Goal: Information Seeking & Learning: Learn about a topic

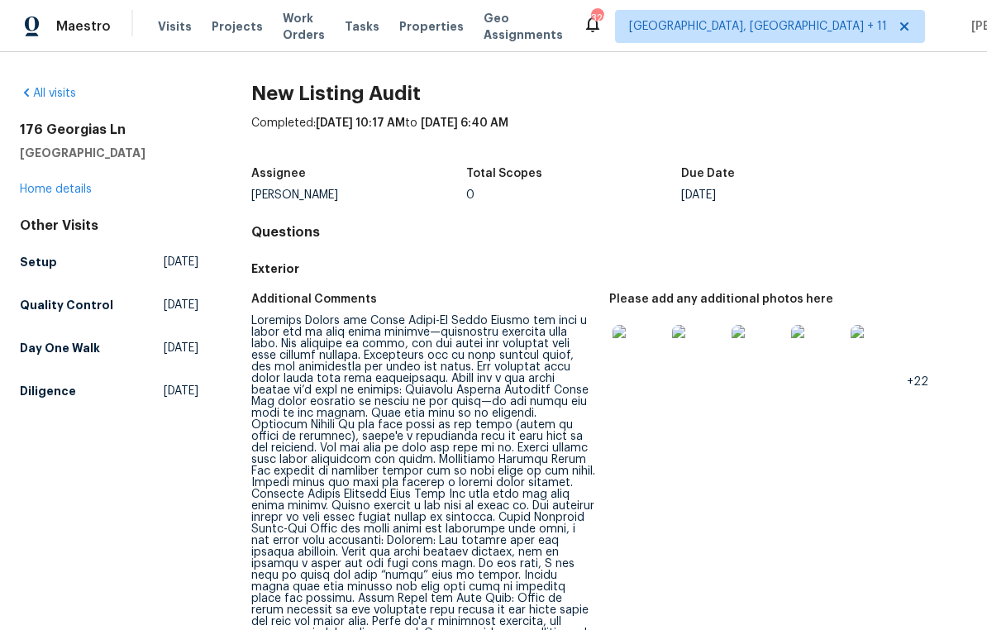
click at [644, 350] on img at bounding box center [638, 351] width 53 height 53
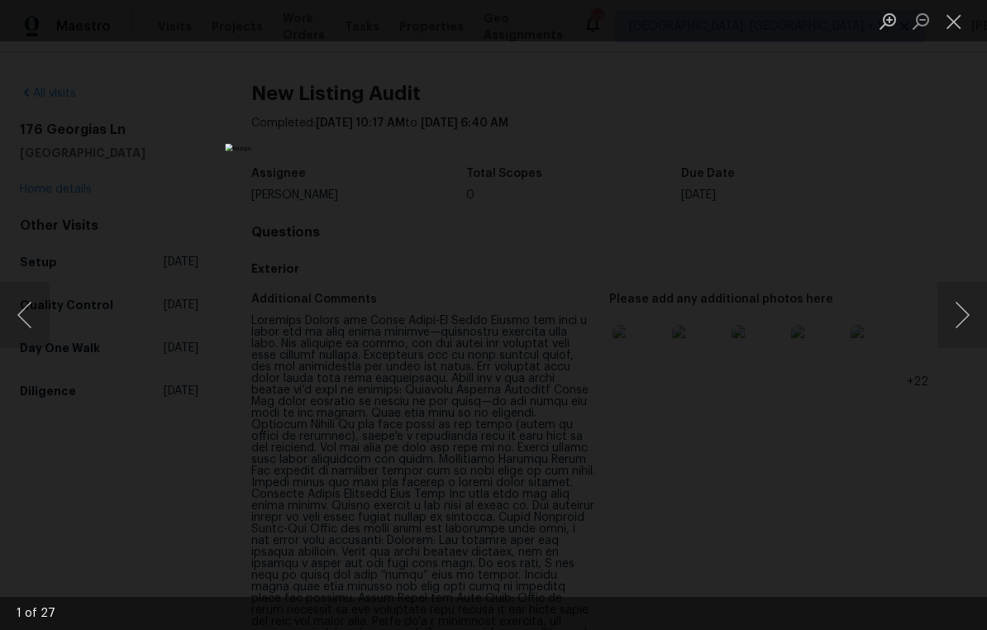
click at [963, 316] on button "Next image" at bounding box center [962, 315] width 50 height 66
click at [958, 322] on button "Next image" at bounding box center [962, 315] width 50 height 66
click at [962, 312] on button "Next image" at bounding box center [962, 315] width 50 height 66
click at [965, 310] on button "Next image" at bounding box center [962, 315] width 50 height 66
click at [961, 316] on button "Next image" at bounding box center [962, 315] width 50 height 66
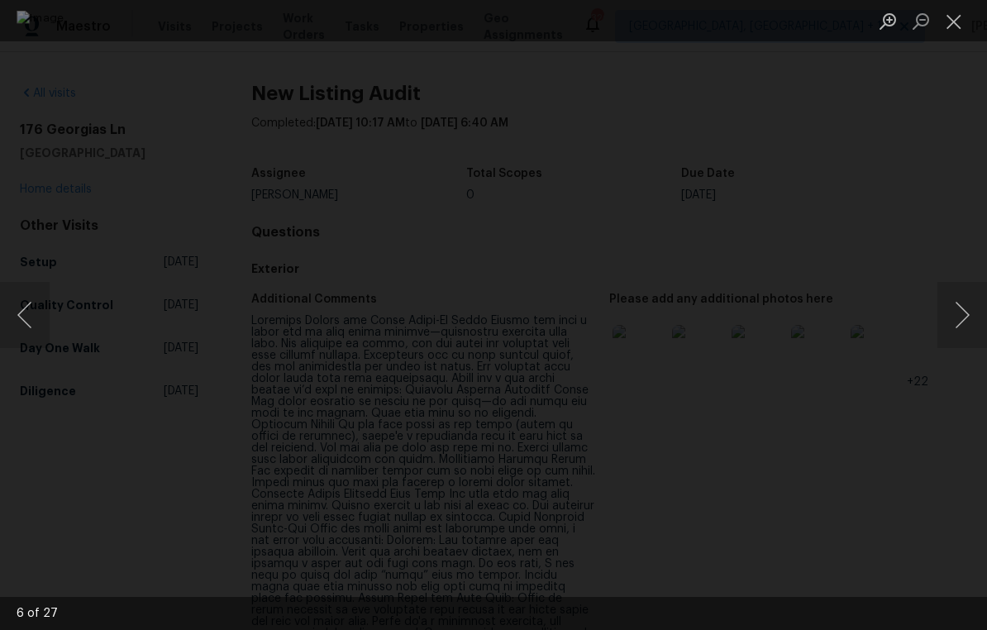
click at [963, 316] on button "Next image" at bounding box center [962, 315] width 50 height 66
click at [26, 312] on button "Previous image" at bounding box center [25, 315] width 50 height 66
click at [964, 315] on button "Next image" at bounding box center [962, 315] width 50 height 66
click at [965, 313] on button "Next image" at bounding box center [962, 315] width 50 height 66
click at [963, 316] on button "Next image" at bounding box center [962, 315] width 50 height 66
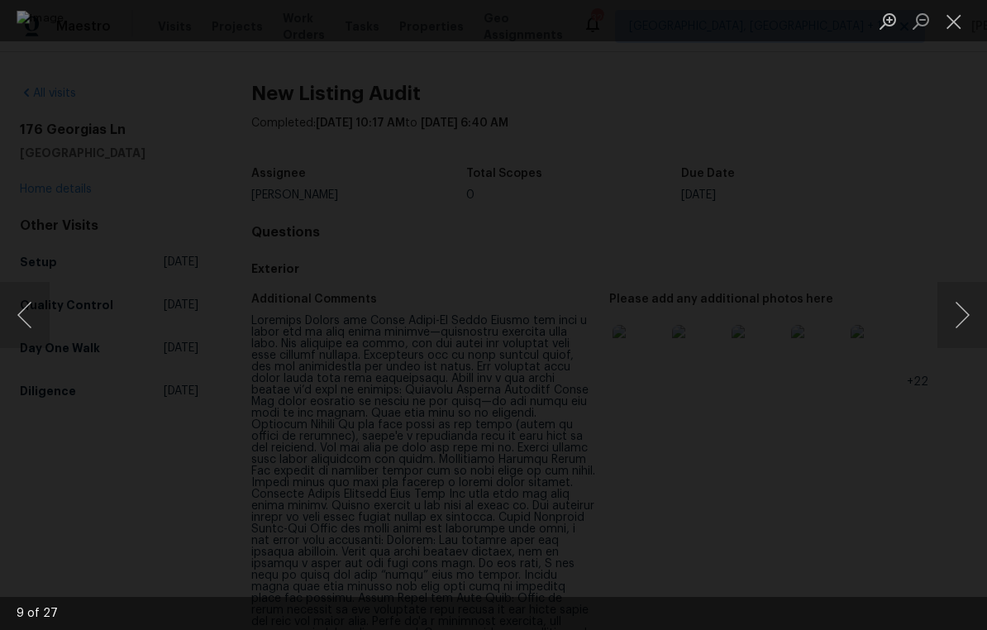
click at [964, 312] on button "Next image" at bounding box center [962, 315] width 50 height 66
click at [964, 317] on button "Next image" at bounding box center [962, 315] width 50 height 66
click at [968, 316] on button "Next image" at bounding box center [962, 315] width 50 height 66
click at [960, 310] on button "Next image" at bounding box center [962, 315] width 50 height 66
click at [27, 311] on button "Previous image" at bounding box center [25, 315] width 50 height 66
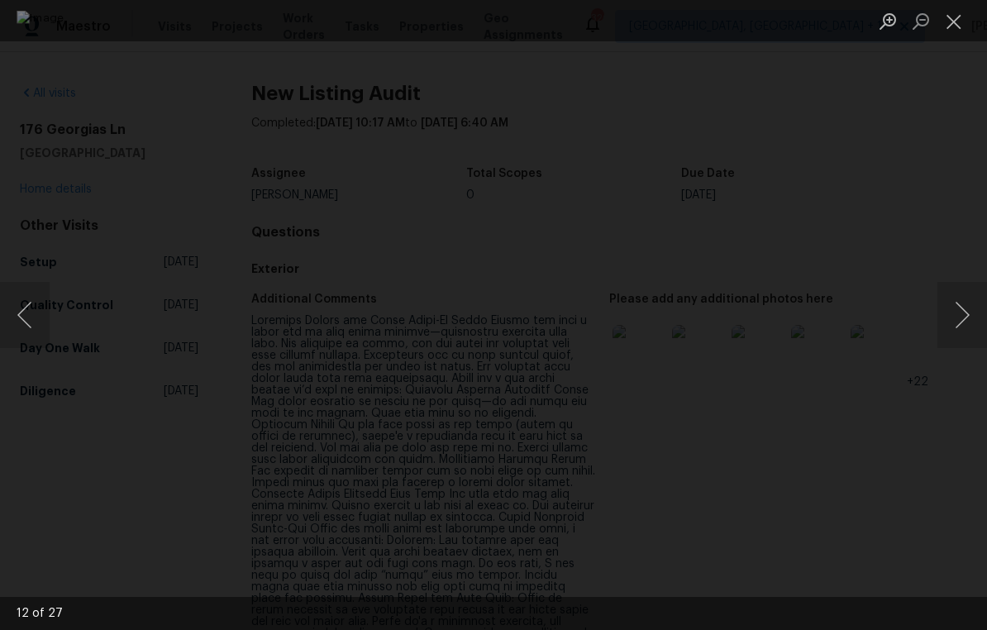
click at [30, 313] on button "Previous image" at bounding box center [25, 315] width 50 height 66
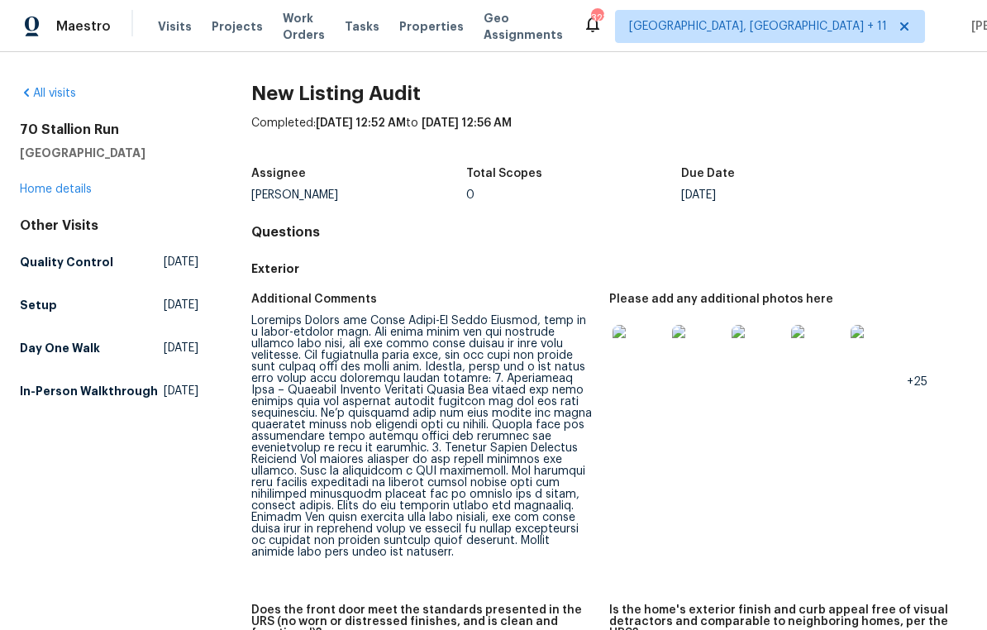
click at [644, 356] on img at bounding box center [638, 351] width 53 height 53
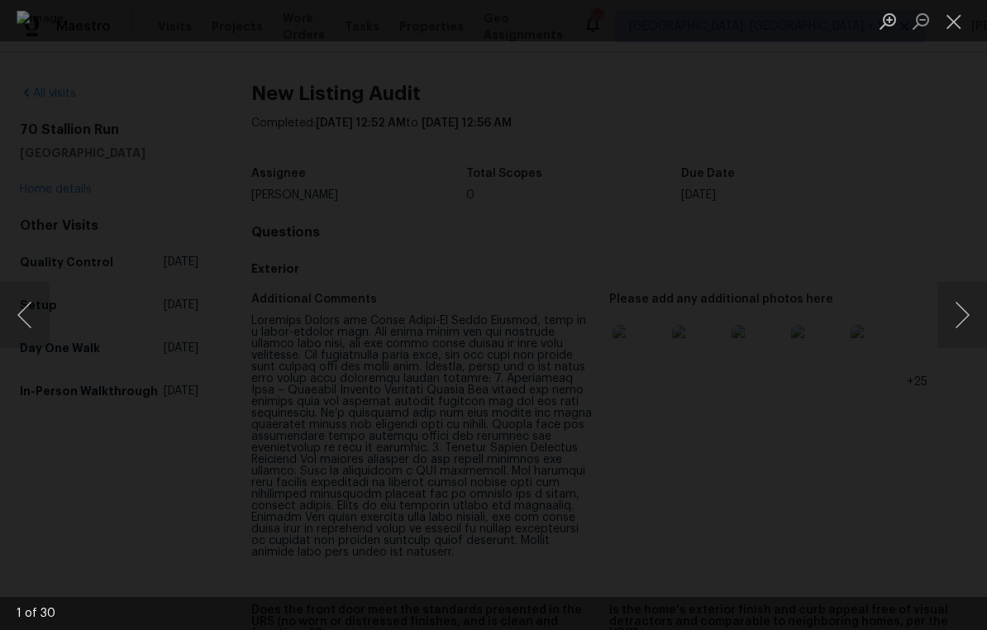
click at [963, 312] on button "Next image" at bounding box center [962, 315] width 50 height 66
click at [963, 314] on button "Next image" at bounding box center [962, 315] width 50 height 66
click at [968, 312] on button "Next image" at bounding box center [962, 315] width 50 height 66
click at [31, 319] on button "Previous image" at bounding box center [25, 315] width 50 height 66
click at [963, 321] on button "Next image" at bounding box center [962, 315] width 50 height 66
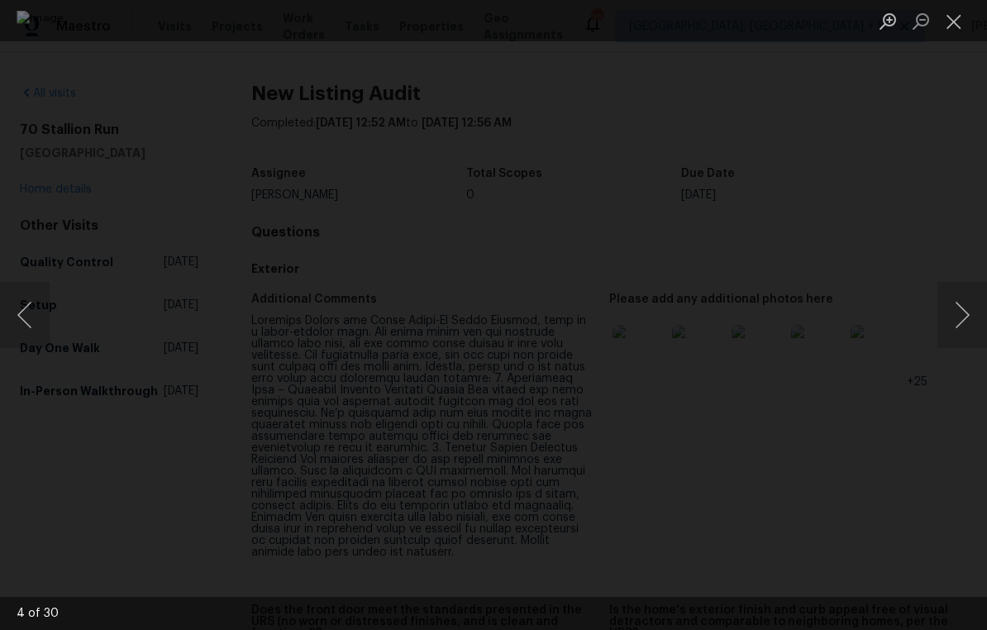
click at [968, 319] on button "Next image" at bounding box center [962, 315] width 50 height 66
click at [967, 324] on button "Next image" at bounding box center [962, 315] width 50 height 66
click at [968, 309] on button "Next image" at bounding box center [962, 315] width 50 height 66
click at [967, 315] on button "Next image" at bounding box center [962, 315] width 50 height 66
click at [967, 317] on button "Next image" at bounding box center [962, 315] width 50 height 66
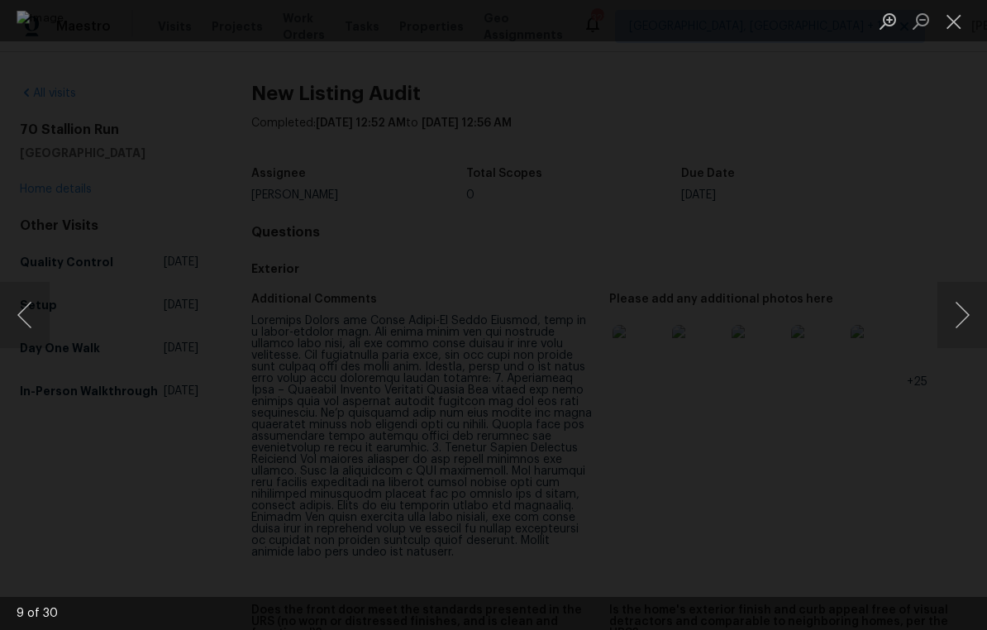
click at [966, 312] on button "Next image" at bounding box center [962, 315] width 50 height 66
click at [957, 23] on button "Close lightbox" at bounding box center [953, 21] width 33 height 29
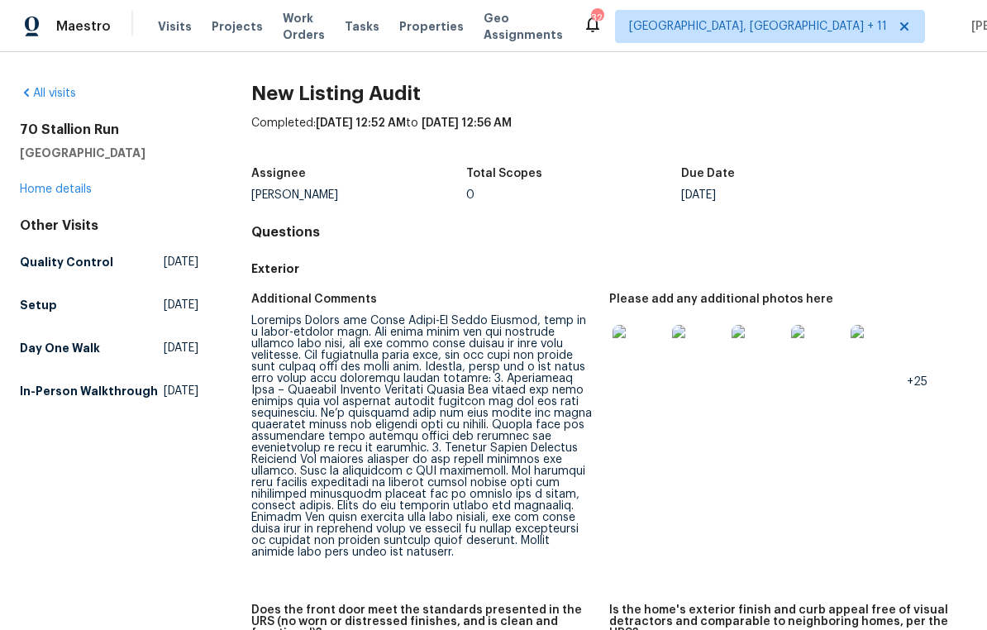
click at [631, 356] on img at bounding box center [638, 351] width 53 height 53
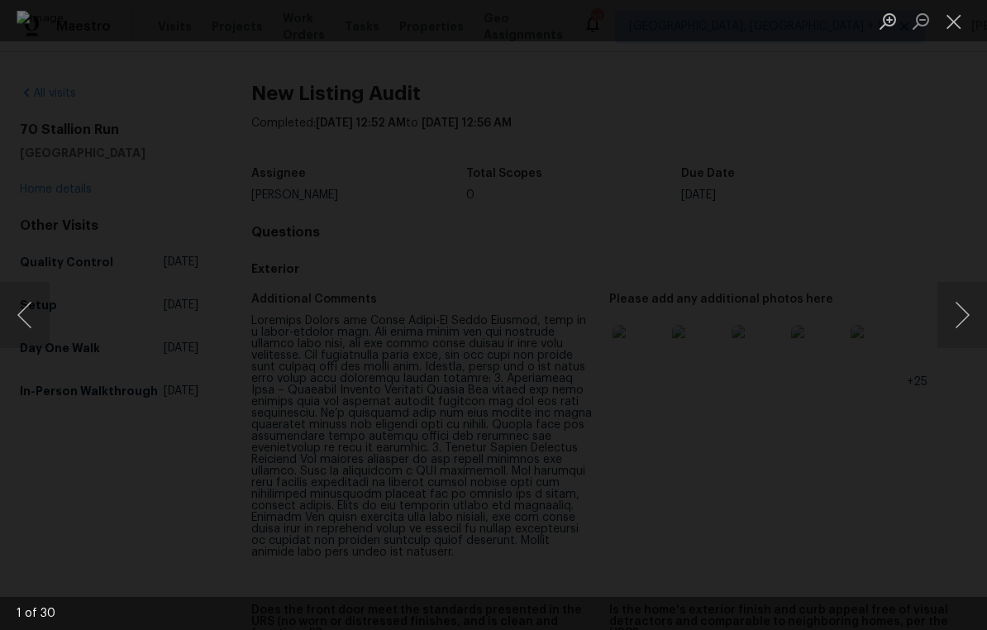
click at [963, 315] on button "Next image" at bounding box center [962, 315] width 50 height 66
click at [969, 308] on button "Next image" at bounding box center [962, 315] width 50 height 66
click at [965, 311] on button "Next image" at bounding box center [962, 315] width 50 height 66
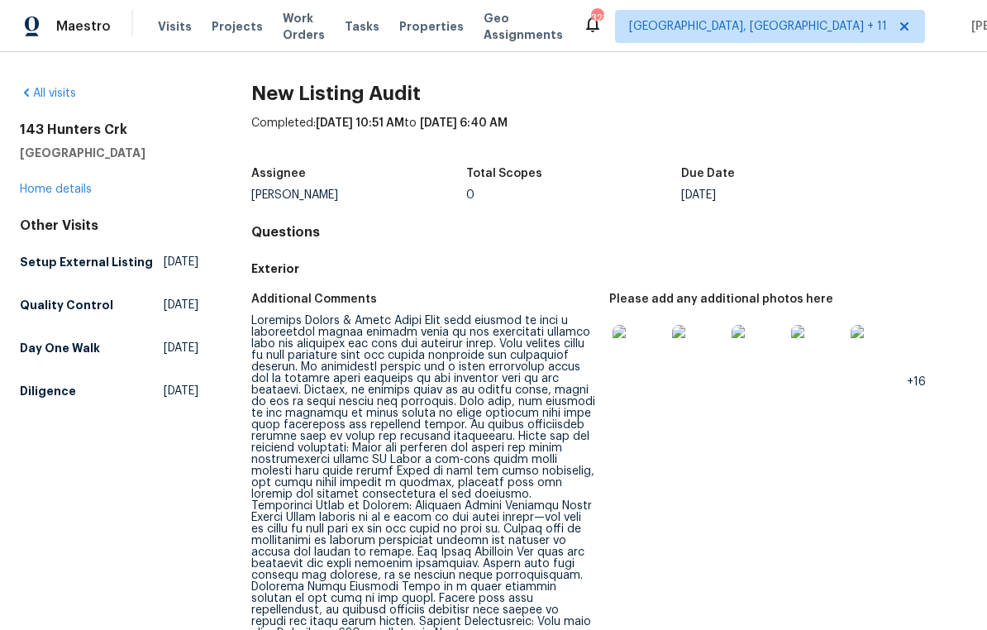
click at [640, 352] on img at bounding box center [638, 351] width 53 height 53
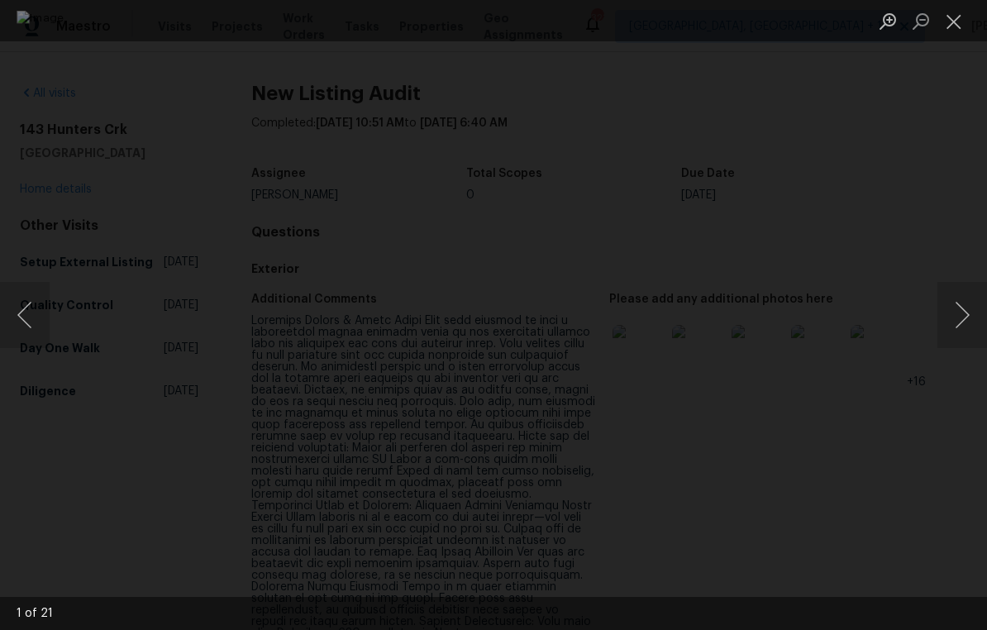
click at [968, 307] on button "Next image" at bounding box center [962, 315] width 50 height 66
click at [963, 306] on button "Next image" at bounding box center [962, 315] width 50 height 66
click at [965, 315] on button "Next image" at bounding box center [962, 315] width 50 height 66
click at [966, 310] on button "Next image" at bounding box center [962, 315] width 50 height 66
click at [968, 315] on button "Next image" at bounding box center [962, 315] width 50 height 66
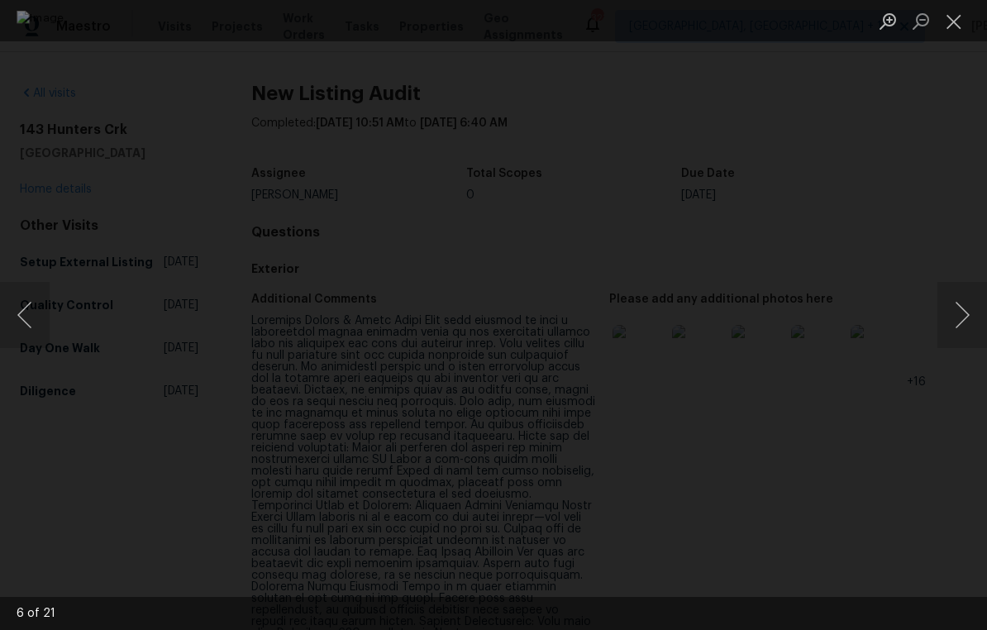
click at [966, 312] on button "Next image" at bounding box center [962, 315] width 50 height 66
click at [967, 321] on button "Next image" at bounding box center [962, 315] width 50 height 66
click at [967, 317] on button "Next image" at bounding box center [962, 315] width 50 height 66
click at [970, 312] on button "Next image" at bounding box center [962, 315] width 50 height 66
click at [972, 305] on button "Next image" at bounding box center [962, 315] width 50 height 66
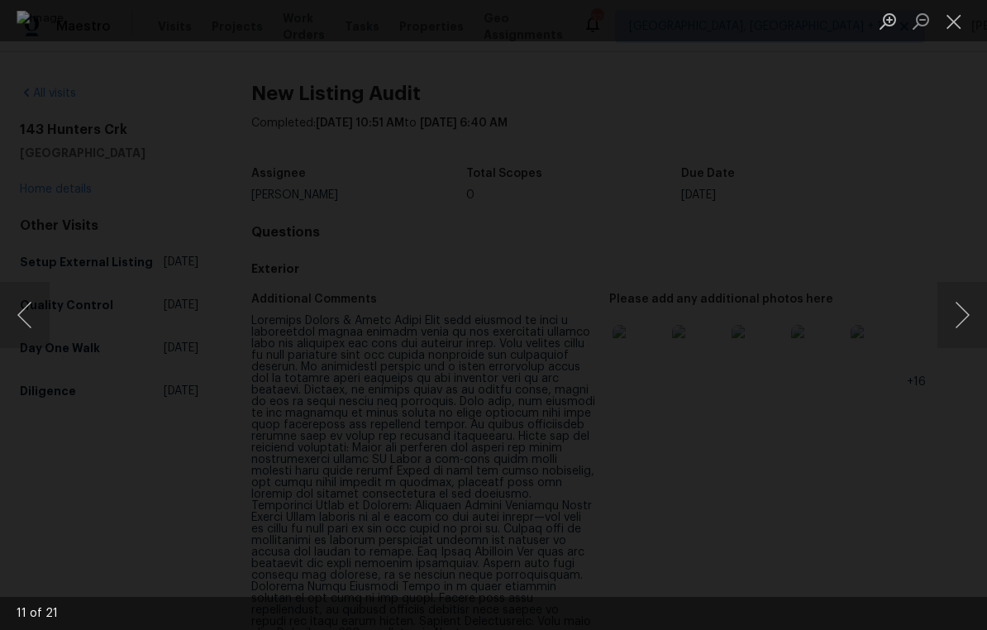
click at [973, 315] on button "Next image" at bounding box center [962, 315] width 50 height 66
click at [977, 314] on button "Next image" at bounding box center [962, 315] width 50 height 66
click at [972, 311] on button "Next image" at bounding box center [962, 315] width 50 height 66
click at [963, 314] on button "Next image" at bounding box center [962, 315] width 50 height 66
click at [962, 315] on button "Next image" at bounding box center [962, 315] width 50 height 66
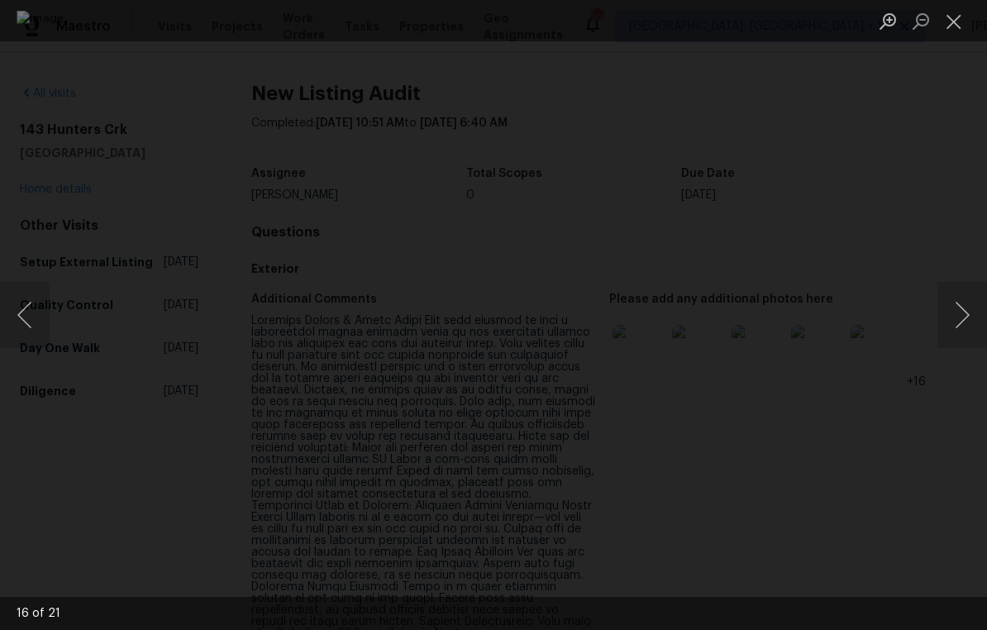
click at [958, 314] on button "Next image" at bounding box center [962, 315] width 50 height 66
click at [958, 317] on button "Next image" at bounding box center [962, 315] width 50 height 66
click at [962, 307] on button "Next image" at bounding box center [962, 315] width 50 height 66
click at [963, 314] on button "Next image" at bounding box center [962, 315] width 50 height 66
click at [963, 303] on button "Next image" at bounding box center [962, 315] width 50 height 66
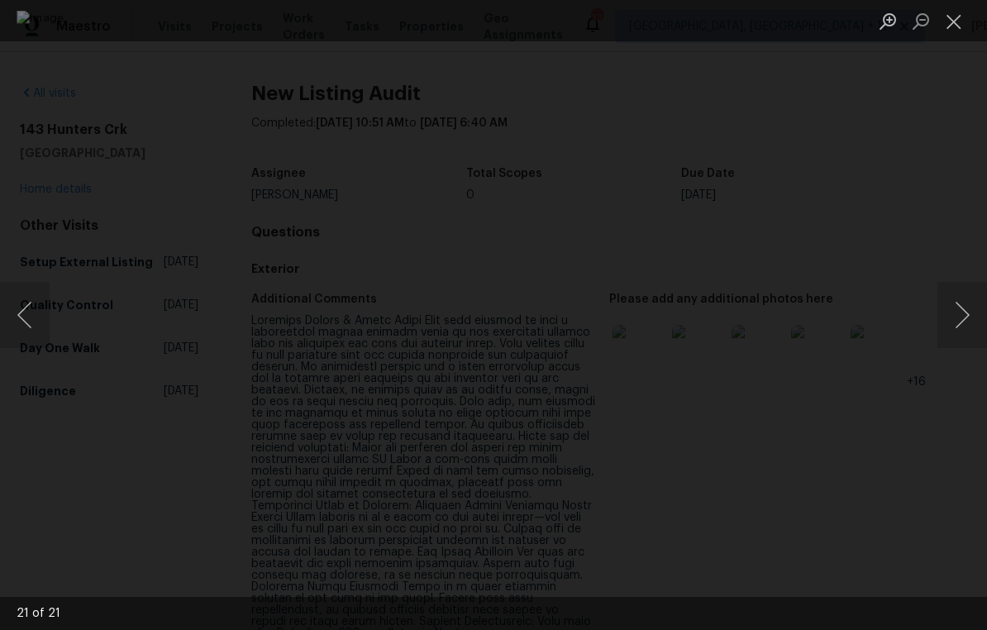
click at [965, 314] on button "Next image" at bounding box center [962, 315] width 50 height 66
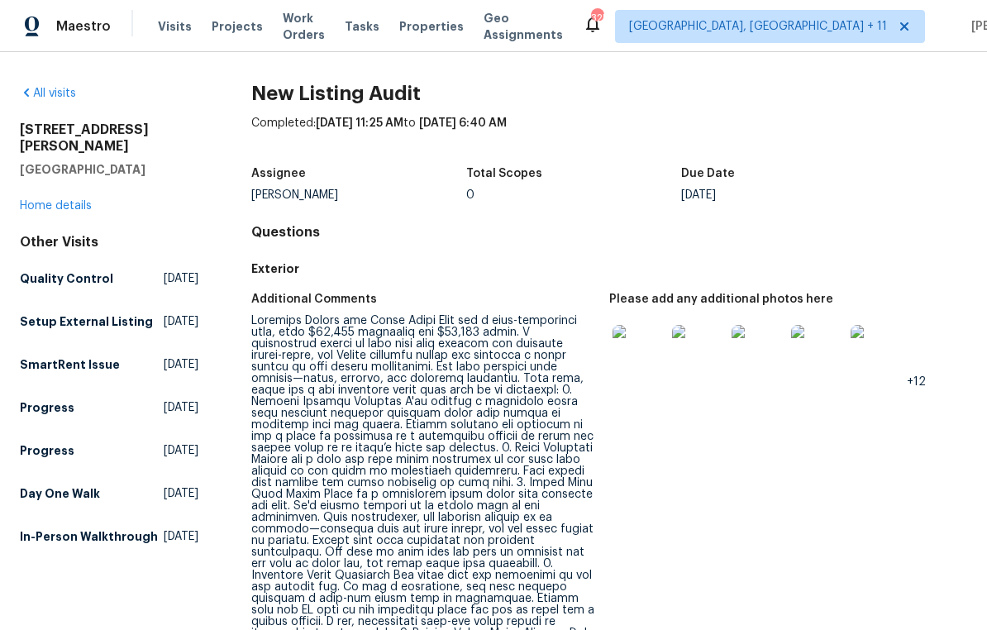
click at [632, 360] on img at bounding box center [638, 351] width 53 height 53
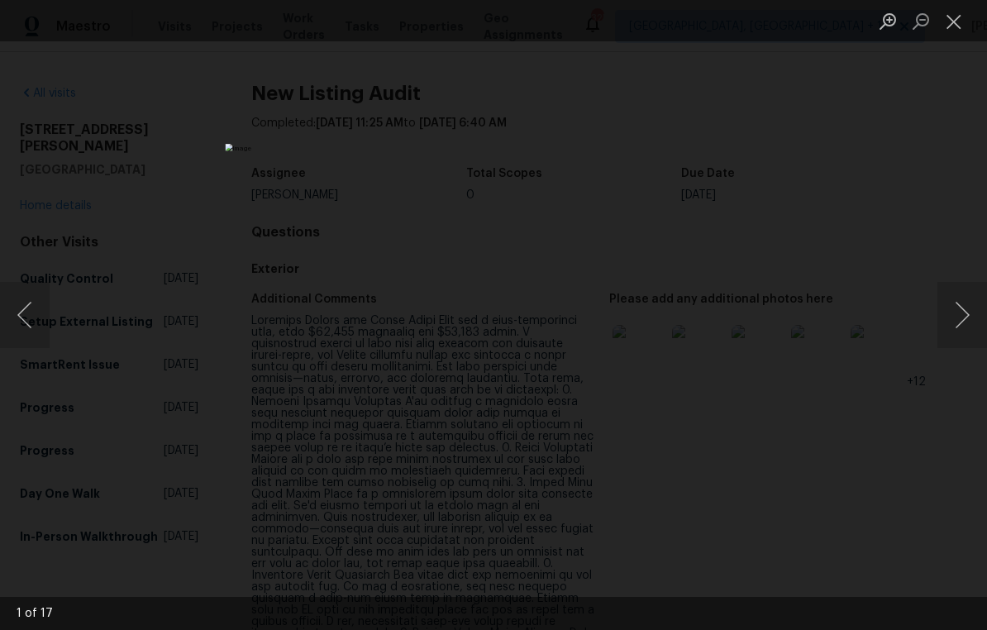
click at [964, 318] on button "Next image" at bounding box center [962, 315] width 50 height 66
click at [953, 325] on button "Next image" at bounding box center [962, 315] width 50 height 66
click at [967, 307] on button "Next image" at bounding box center [962, 315] width 50 height 66
click at [964, 309] on button "Next image" at bounding box center [962, 315] width 50 height 66
click at [965, 311] on button "Next image" at bounding box center [962, 315] width 50 height 66
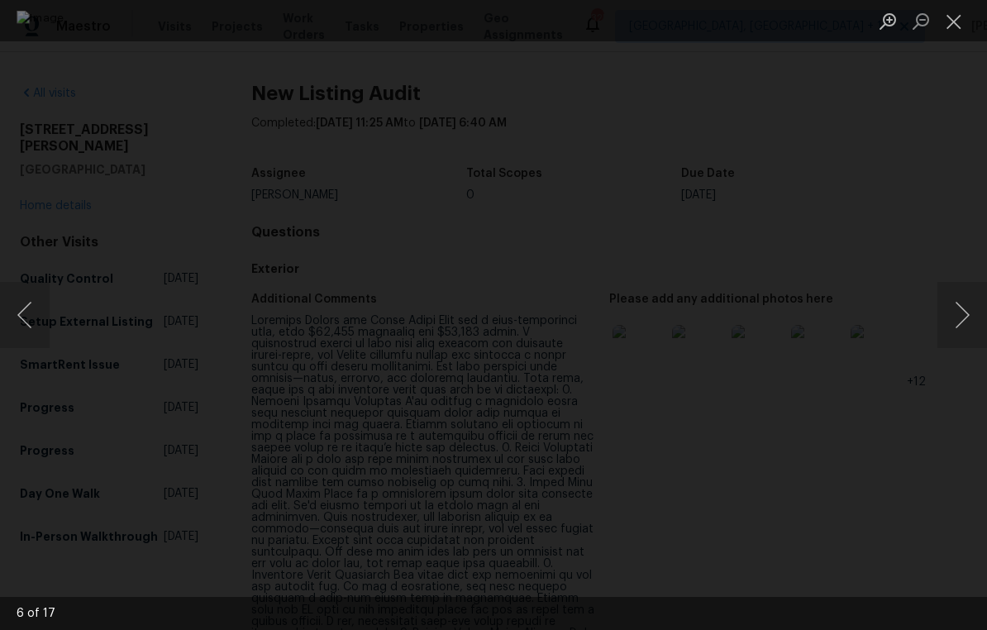
click at [970, 308] on button "Next image" at bounding box center [962, 315] width 50 height 66
click at [969, 319] on button "Next image" at bounding box center [962, 315] width 50 height 66
click at [965, 312] on button "Next image" at bounding box center [962, 315] width 50 height 66
click at [968, 310] on button "Next image" at bounding box center [962, 315] width 50 height 66
click at [963, 310] on button "Next image" at bounding box center [962, 315] width 50 height 66
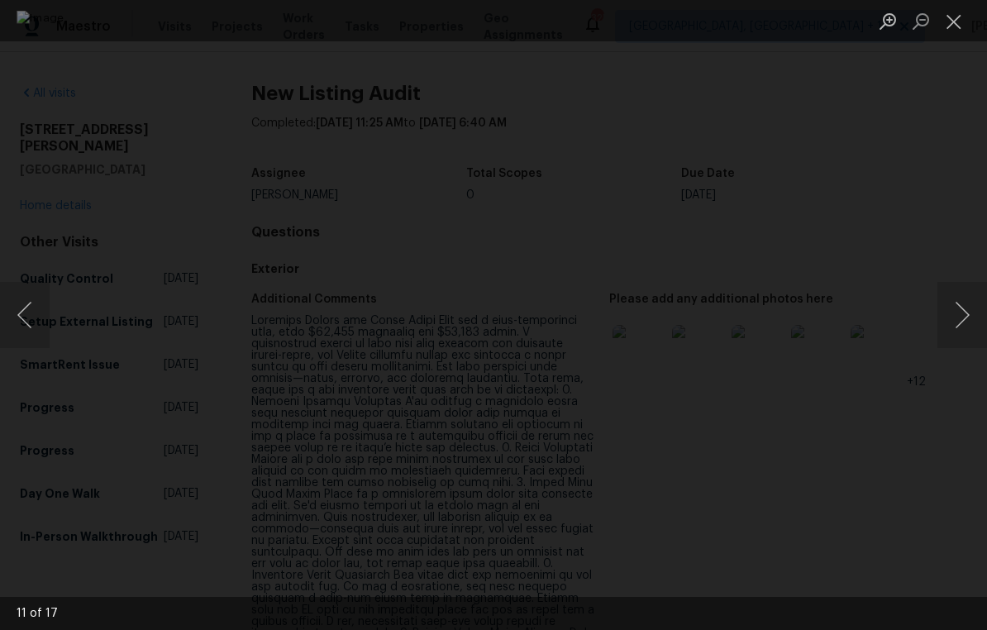
click at [966, 306] on button "Next image" at bounding box center [962, 315] width 50 height 66
click at [963, 310] on button "Next image" at bounding box center [962, 315] width 50 height 66
click at [964, 309] on button "Next image" at bounding box center [962, 315] width 50 height 66
click at [967, 303] on button "Next image" at bounding box center [962, 315] width 50 height 66
click at [968, 305] on button "Next image" at bounding box center [962, 315] width 50 height 66
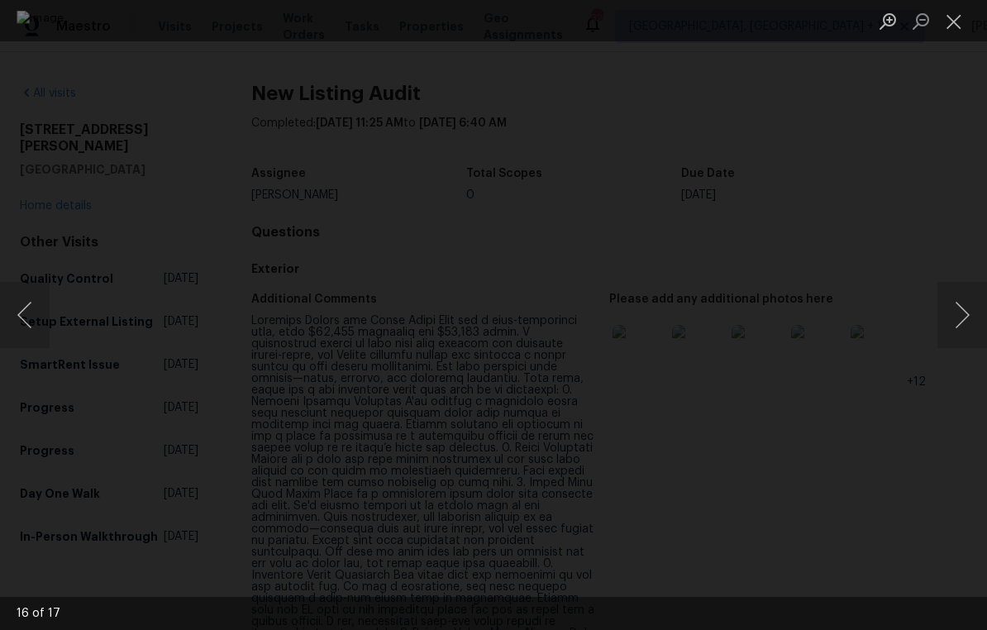
click at [32, 315] on button "Previous image" at bounding box center [25, 315] width 50 height 66
click at [968, 305] on button "Next image" at bounding box center [962, 315] width 50 height 66
click at [966, 308] on button "Next image" at bounding box center [962, 315] width 50 height 66
click at [958, 17] on button "Close lightbox" at bounding box center [953, 21] width 33 height 29
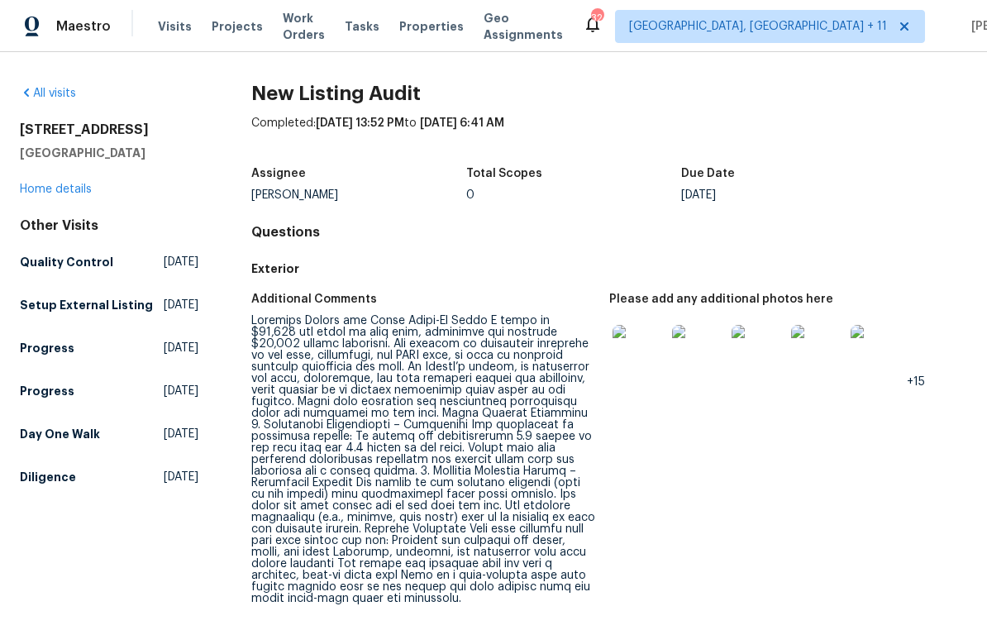
click at [638, 344] on img at bounding box center [638, 351] width 53 height 53
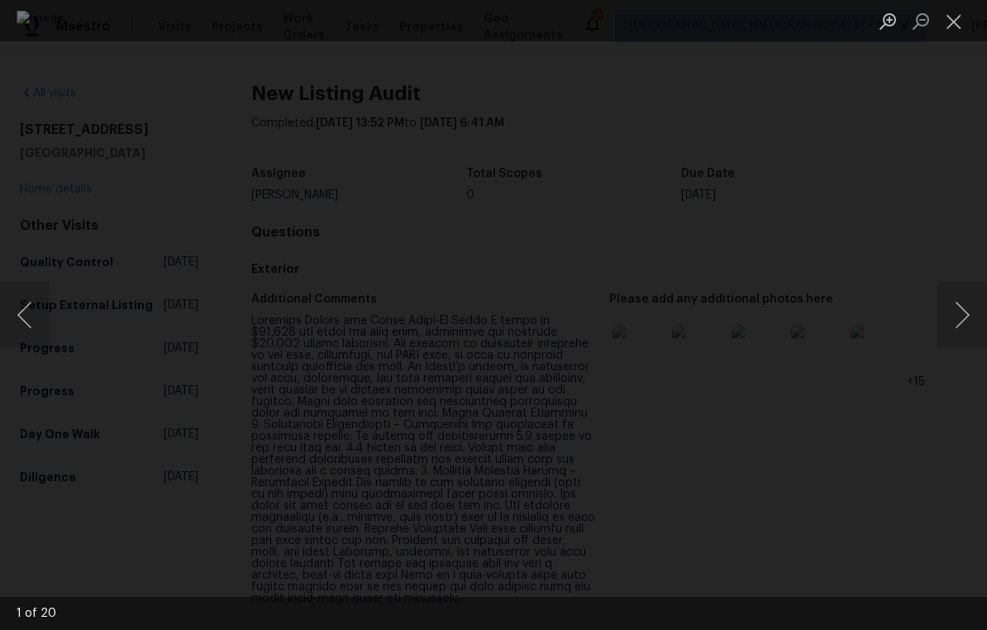
click at [964, 315] on button "Next image" at bounding box center [962, 315] width 50 height 66
click at [967, 319] on button "Next image" at bounding box center [962, 315] width 50 height 66
click at [968, 320] on button "Next image" at bounding box center [962, 315] width 50 height 66
click at [966, 308] on button "Next image" at bounding box center [962, 315] width 50 height 66
click at [967, 316] on button "Next image" at bounding box center [962, 315] width 50 height 66
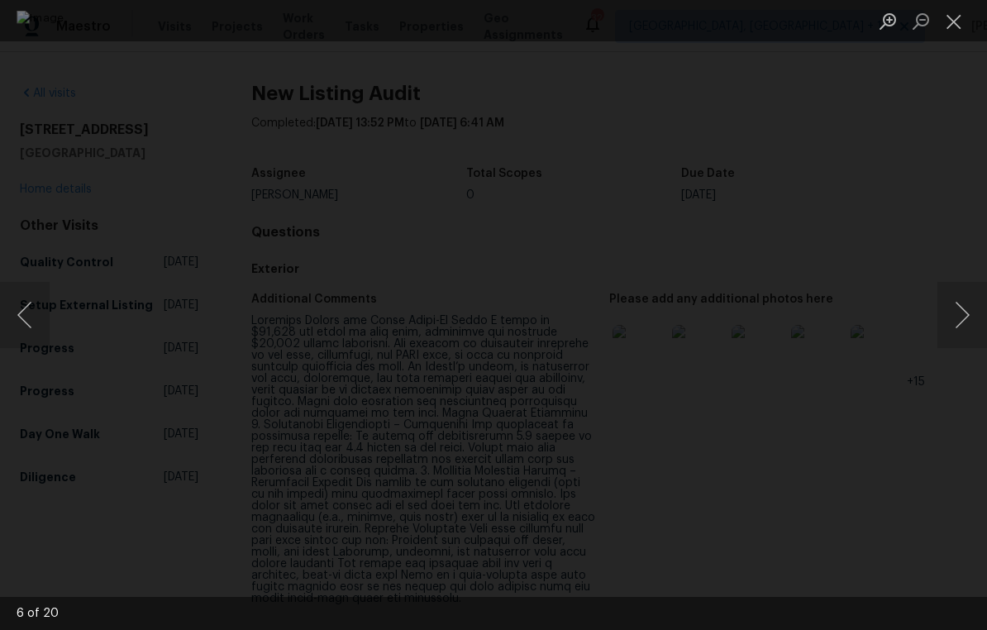
click at [966, 314] on button "Next image" at bounding box center [962, 315] width 50 height 66
click at [968, 316] on button "Next image" at bounding box center [962, 315] width 50 height 66
click at [964, 311] on button "Next image" at bounding box center [962, 315] width 50 height 66
click at [967, 315] on button "Next image" at bounding box center [962, 315] width 50 height 66
click at [965, 313] on button "Next image" at bounding box center [962, 315] width 50 height 66
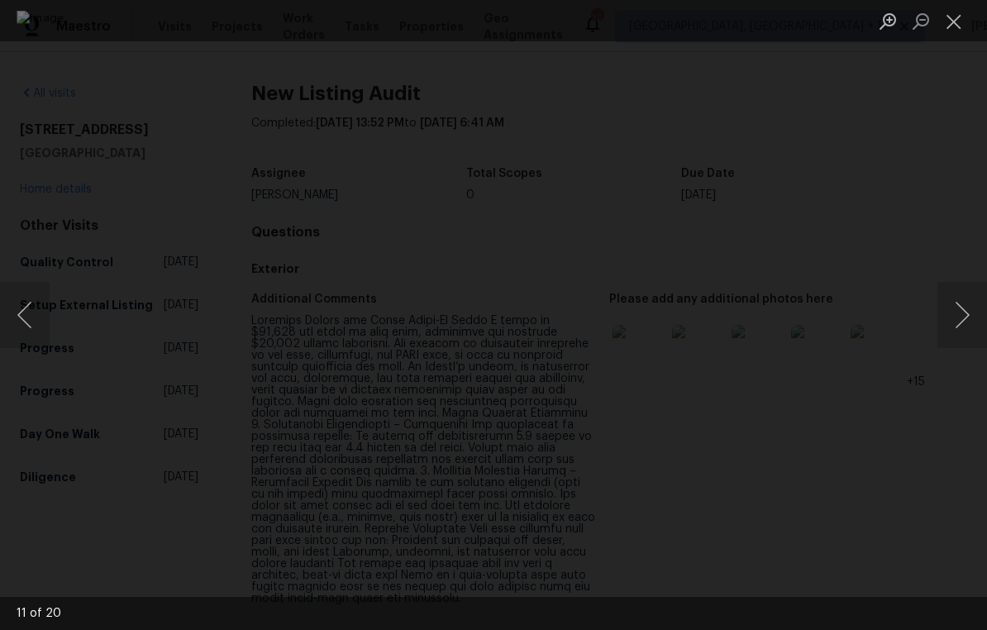
click at [970, 310] on button "Next image" at bounding box center [962, 315] width 50 height 66
click at [30, 307] on button "Previous image" at bounding box center [25, 315] width 50 height 66
click at [962, 303] on button "Next image" at bounding box center [962, 315] width 50 height 66
click at [960, 316] on button "Next image" at bounding box center [962, 315] width 50 height 66
click at [967, 317] on button "Next image" at bounding box center [962, 315] width 50 height 66
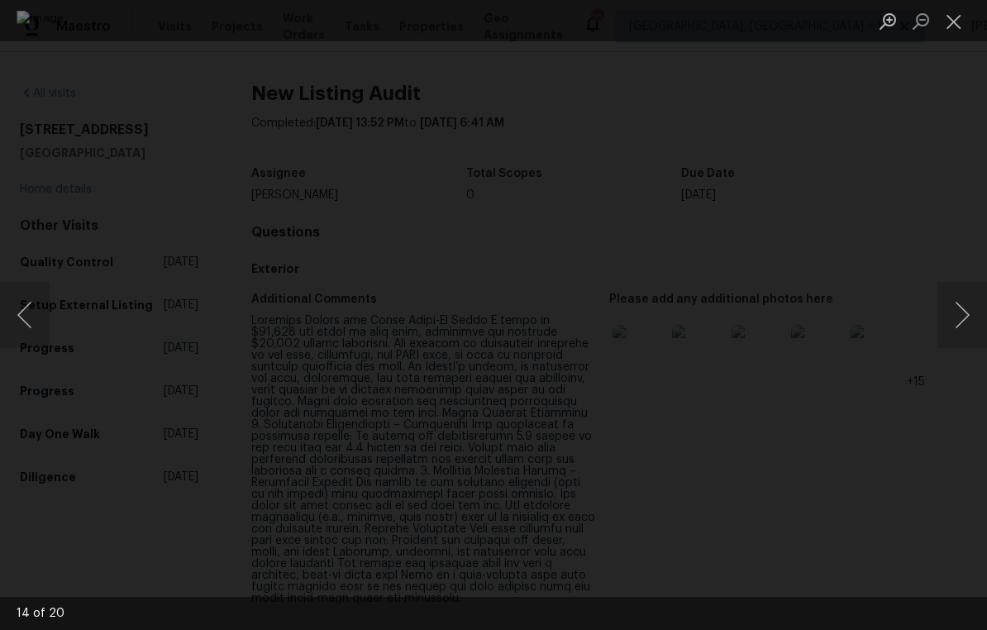
click at [967, 318] on button "Next image" at bounding box center [962, 315] width 50 height 66
click at [967, 312] on button "Next image" at bounding box center [962, 315] width 50 height 66
click at [967, 316] on button "Next image" at bounding box center [962, 315] width 50 height 66
click at [968, 311] on button "Next image" at bounding box center [962, 315] width 50 height 66
click at [966, 316] on button "Next image" at bounding box center [962, 315] width 50 height 66
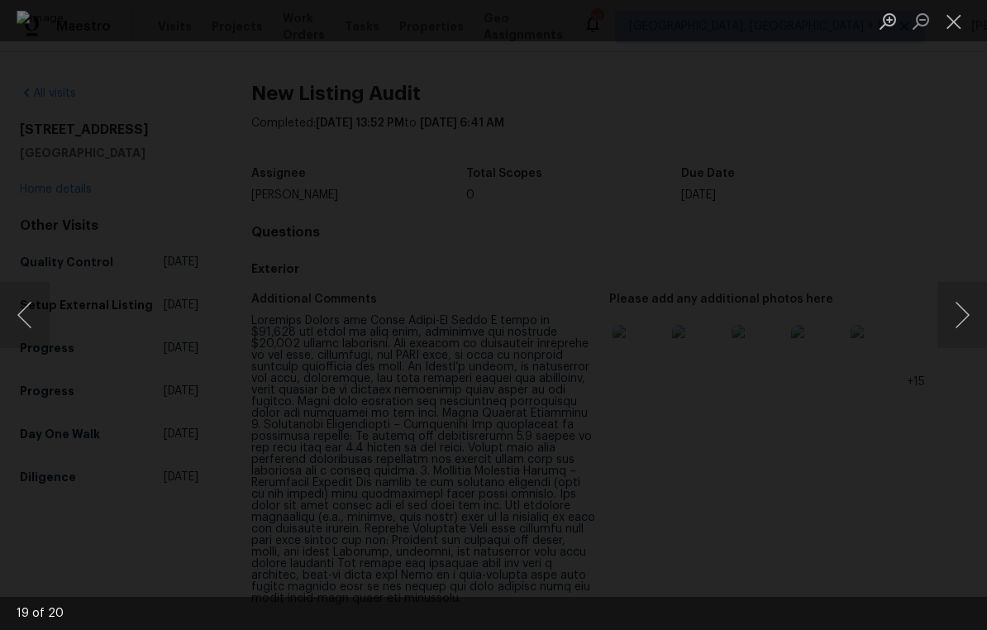
click at [952, 21] on button "Close lightbox" at bounding box center [953, 21] width 33 height 29
